Goal: Task Accomplishment & Management: Use online tool/utility

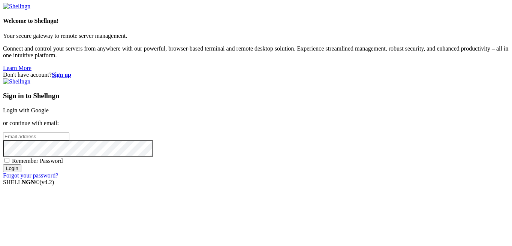
type input "master_xhegpwuhqh"
click at [49, 107] on link "Login with Google" at bounding box center [26, 110] width 46 height 6
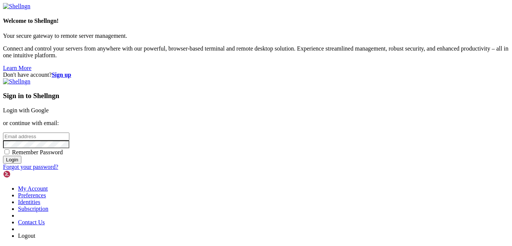
type input "master_xhegpwuhqh"
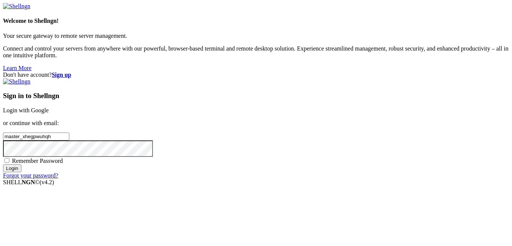
click at [49, 107] on link "Login with Google" at bounding box center [26, 110] width 46 height 6
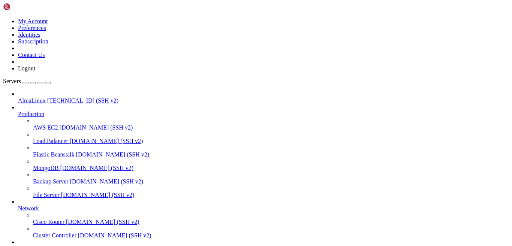
click at [71, 97] on link "AlmaLinux [TECHNICAL_ID] (SSH v2)" at bounding box center [263, 100] width 491 height 7
click at [46, 97] on span "AlmaLinux" at bounding box center [32, 100] width 28 height 6
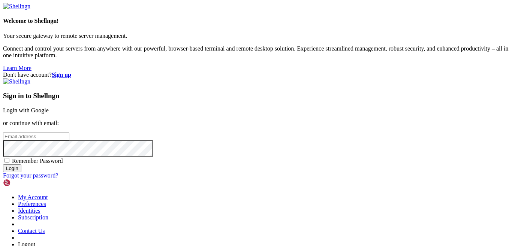
type input "master_xhegpwuhqh"
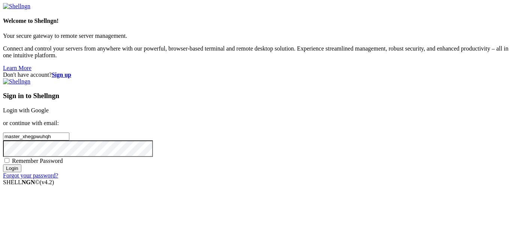
click at [49, 107] on link "Login with Google" at bounding box center [26, 110] width 46 height 6
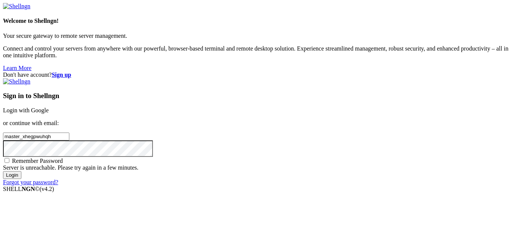
click at [49, 107] on link "Login with Google" at bounding box center [26, 110] width 46 height 6
